Goal: Check status: Check status

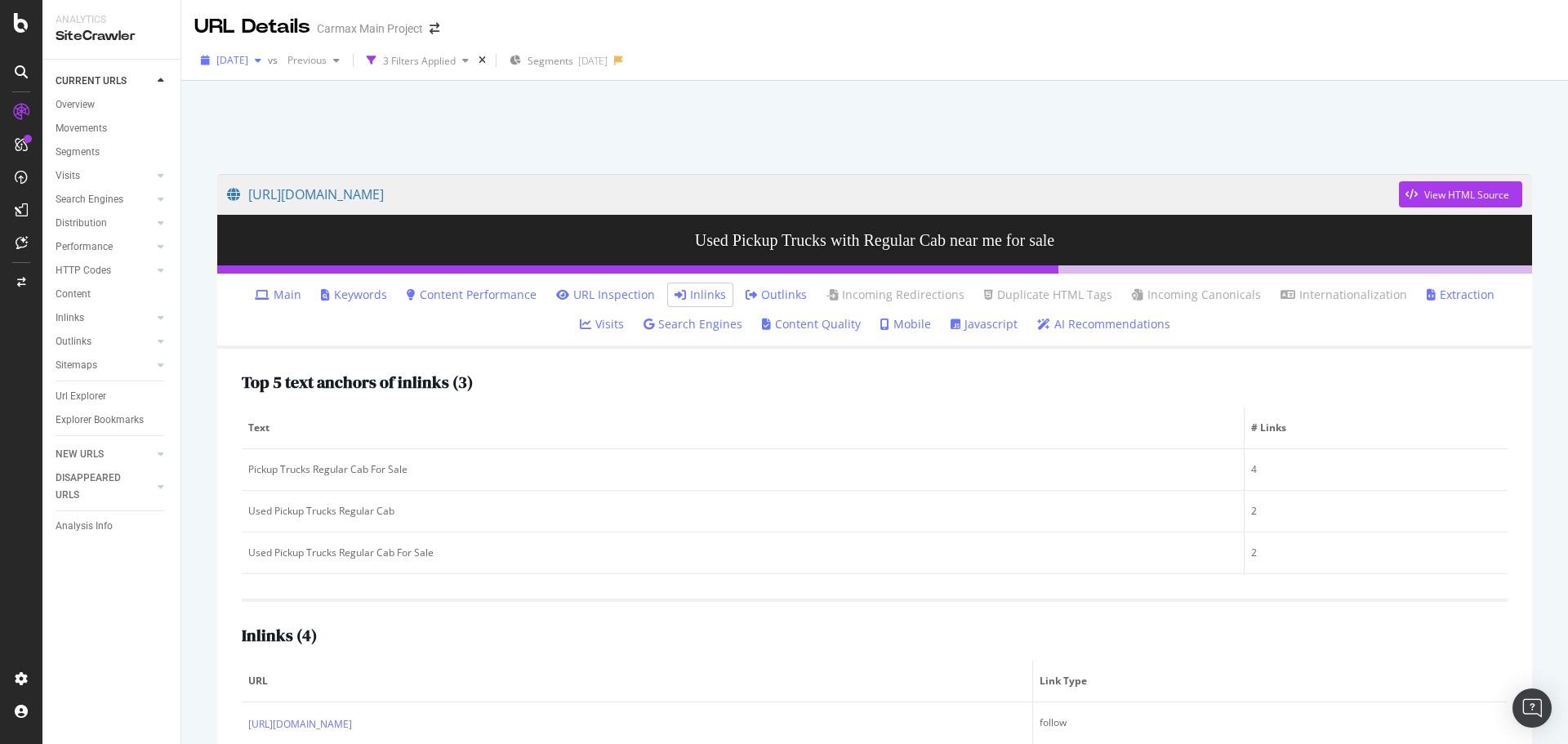
click at [249, 53] on span "[DATE]" at bounding box center [233, 61] width 32 height 14
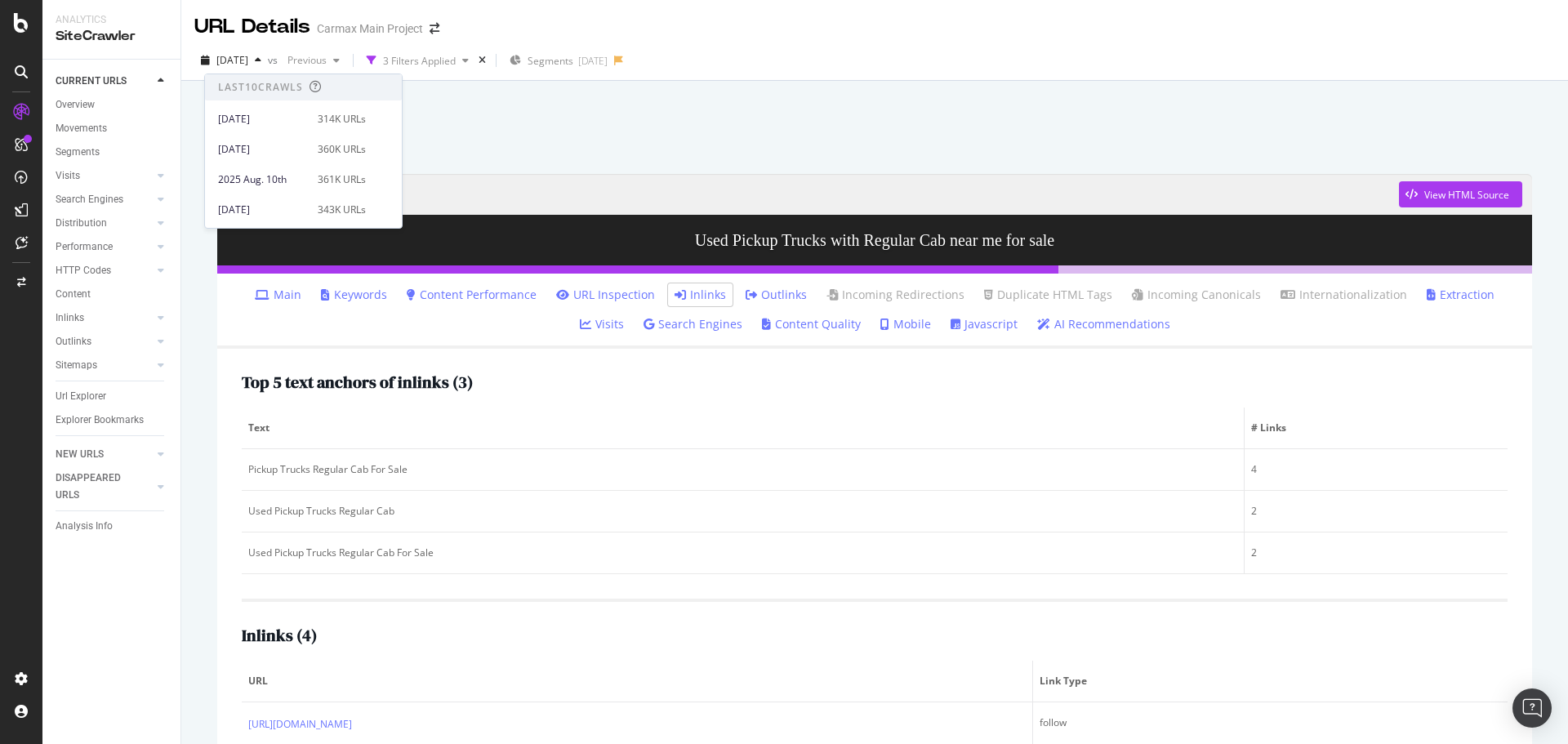
click at [198, 126] on div "[URL][DOMAIN_NAME] View HTML Source Used Pickup Trucks with Regular Cab near me…" at bounding box center [874, 453] width 1386 height 744
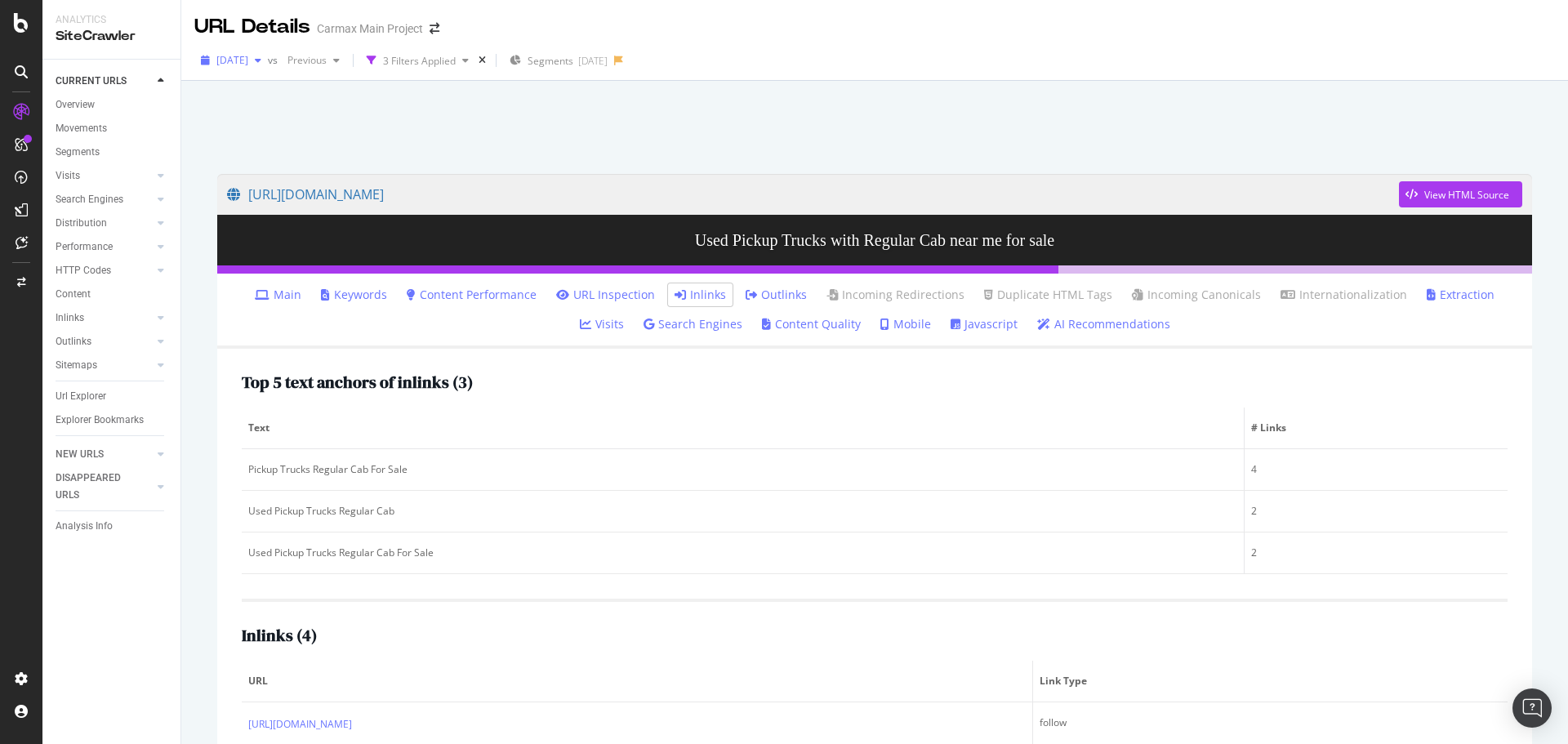
click at [268, 64] on div "button" at bounding box center [258, 60] width 20 height 10
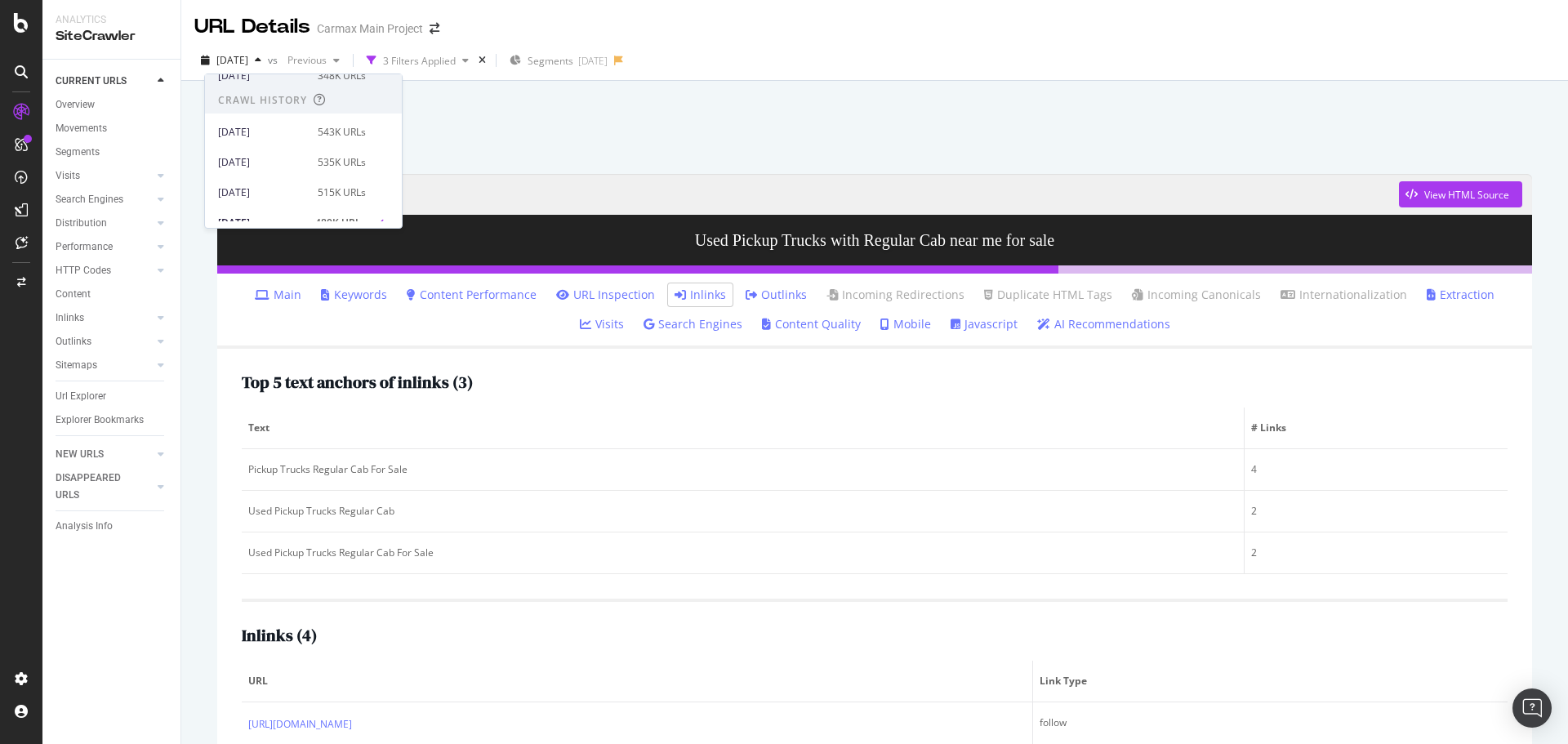
scroll to position [307, 0]
click at [256, 167] on div "[DATE]" at bounding box center [263, 171] width 90 height 14
